Goal: Task Accomplishment & Management: Manage account settings

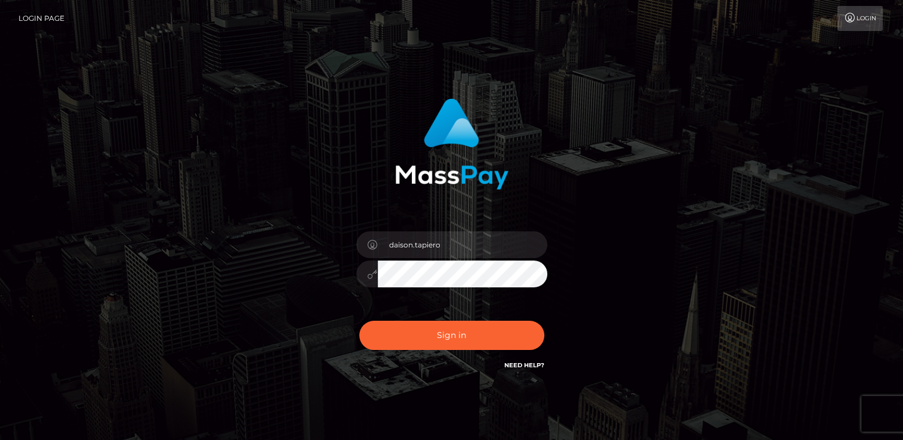
type input "daison.tapiero"
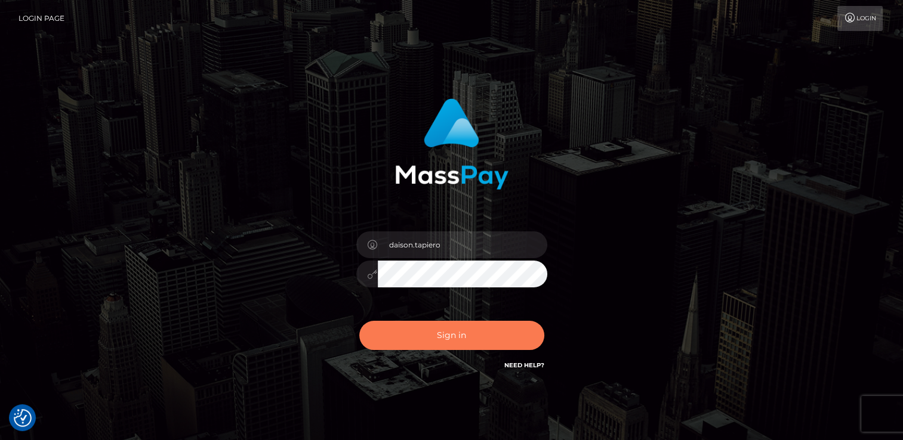
drag, startPoint x: 434, startPoint y: 336, endPoint x: 561, endPoint y: 330, distance: 126.6
click at [434, 336] on button "Sign in" at bounding box center [451, 335] width 185 height 29
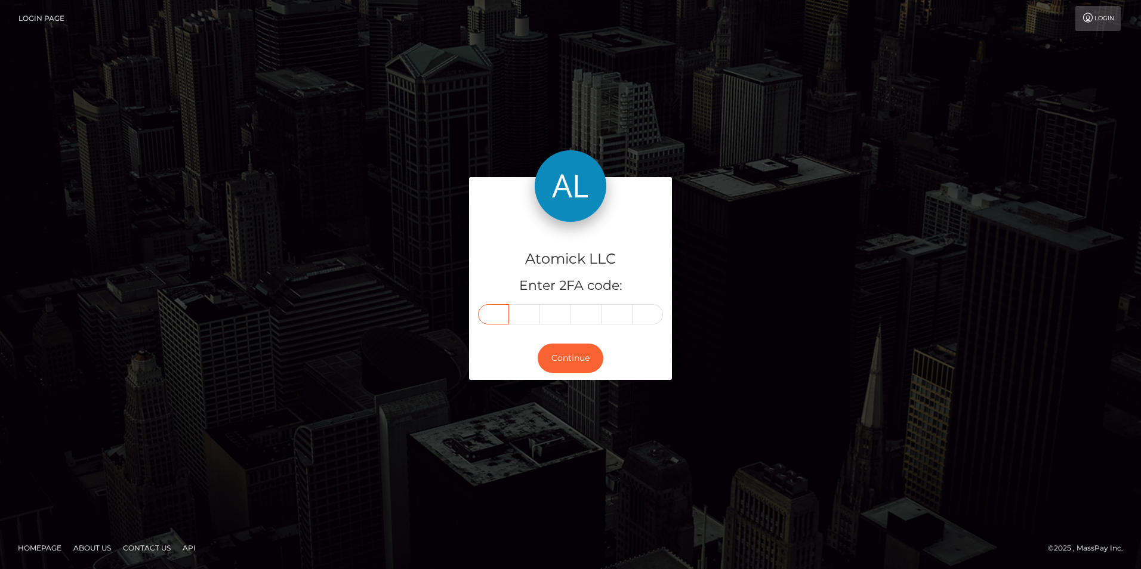
click at [492, 315] on input "text" at bounding box center [493, 314] width 31 height 20
type input "7"
type input "3"
type input "6"
type input "7"
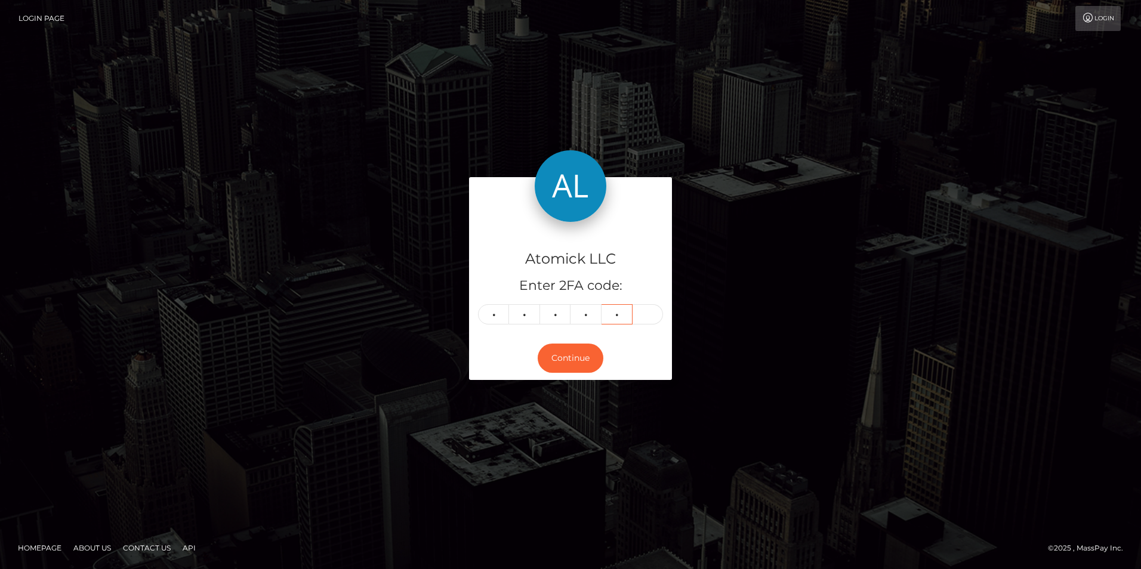
type input "5"
type input "7"
type input "3"
type input "2"
type input "9"
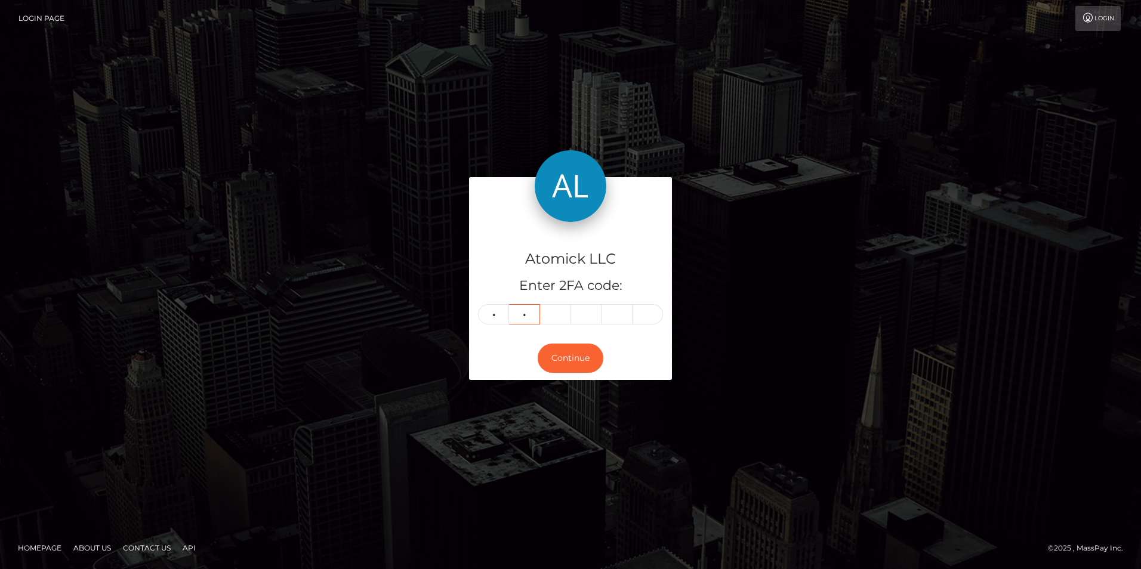
type input "4"
type input "5"
type input "2"
type input "1"
type input "6"
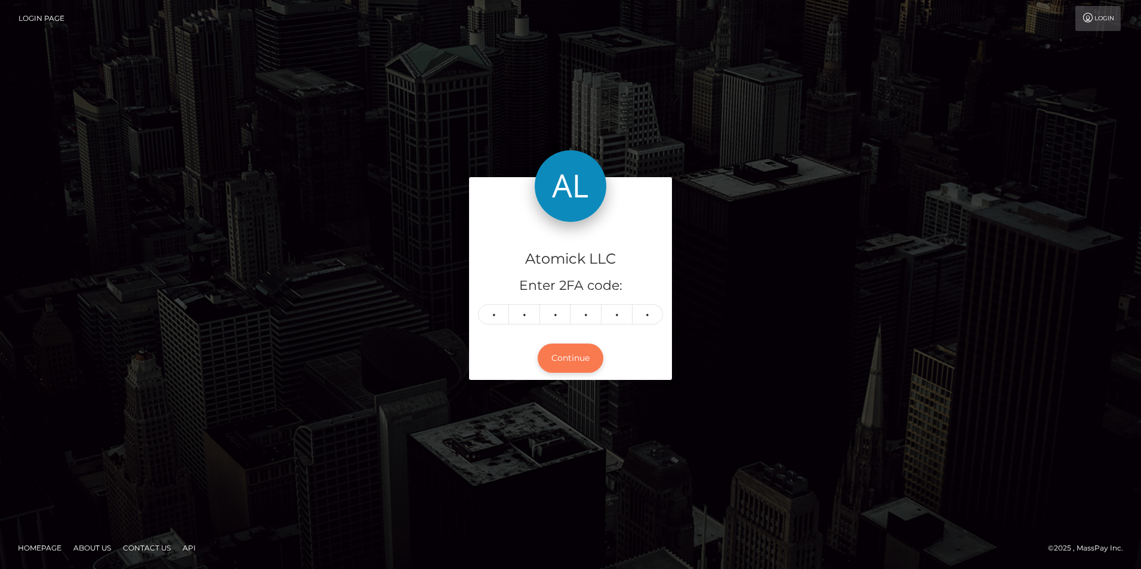
click at [550, 361] on button "Continue" at bounding box center [571, 358] width 66 height 29
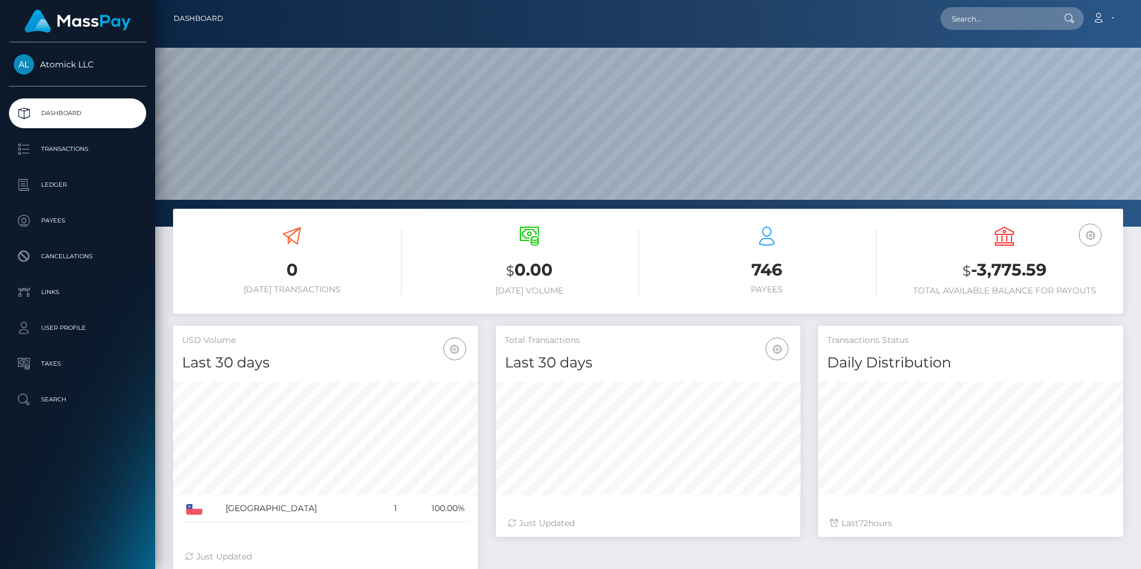
scroll to position [212, 304]
